Goal: Task Accomplishment & Management: Manage account settings

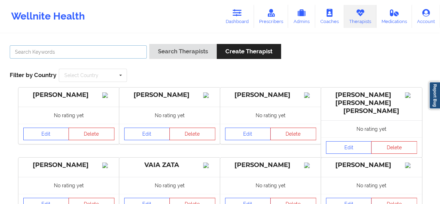
drag, startPoint x: 95, startPoint y: 46, endPoint x: 93, endPoint y: 50, distance: 4.1
click at [93, 50] on input "text" at bounding box center [78, 51] width 137 height 13
paste input "[PERSON_NAME]"
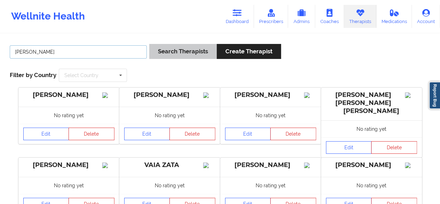
type input "[PERSON_NAME]"
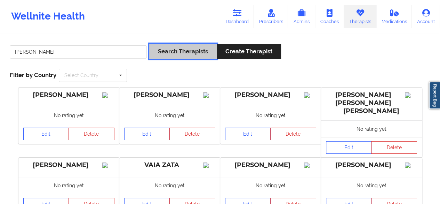
click at [157, 57] on button "Search Therapists" at bounding box center [183, 51] width 68 height 15
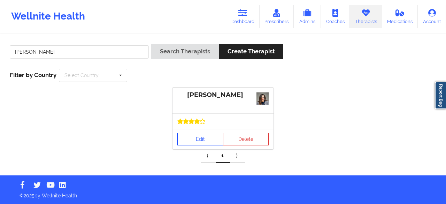
click at [197, 141] on link "Edit" at bounding box center [200, 139] width 46 height 13
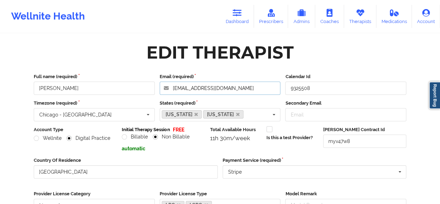
drag, startPoint x: 215, startPoint y: 90, endPoint x: 168, endPoint y: 89, distance: 46.6
click at [168, 89] on input "[EMAIL_ADDRESS][DOMAIN_NAME]" at bounding box center [220, 87] width 121 height 13
